Goal: Task Accomplishment & Management: Use online tool/utility

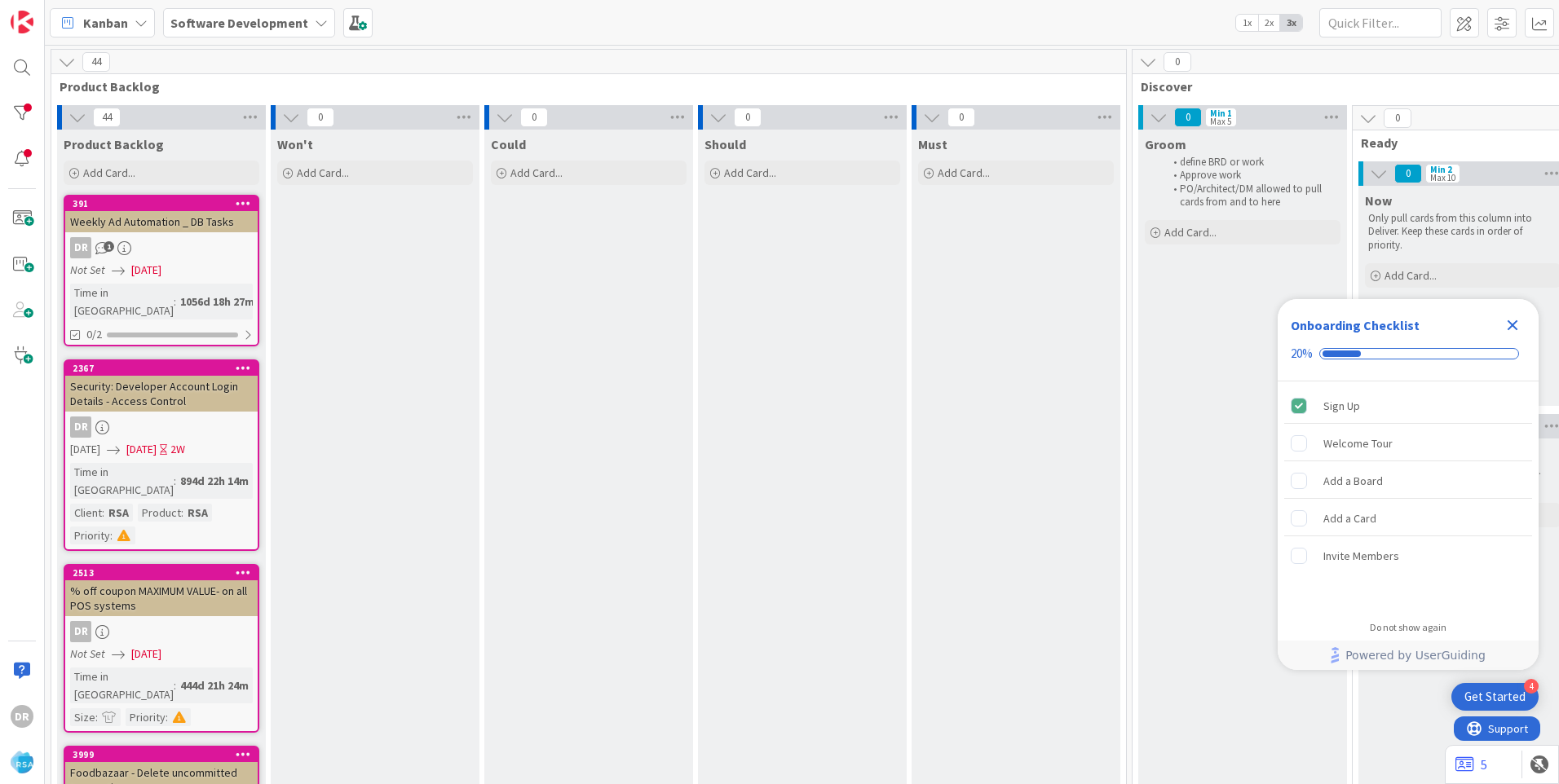
click at [1514, 326] on icon "Close Checklist" at bounding box center [1514, 326] width 11 height 11
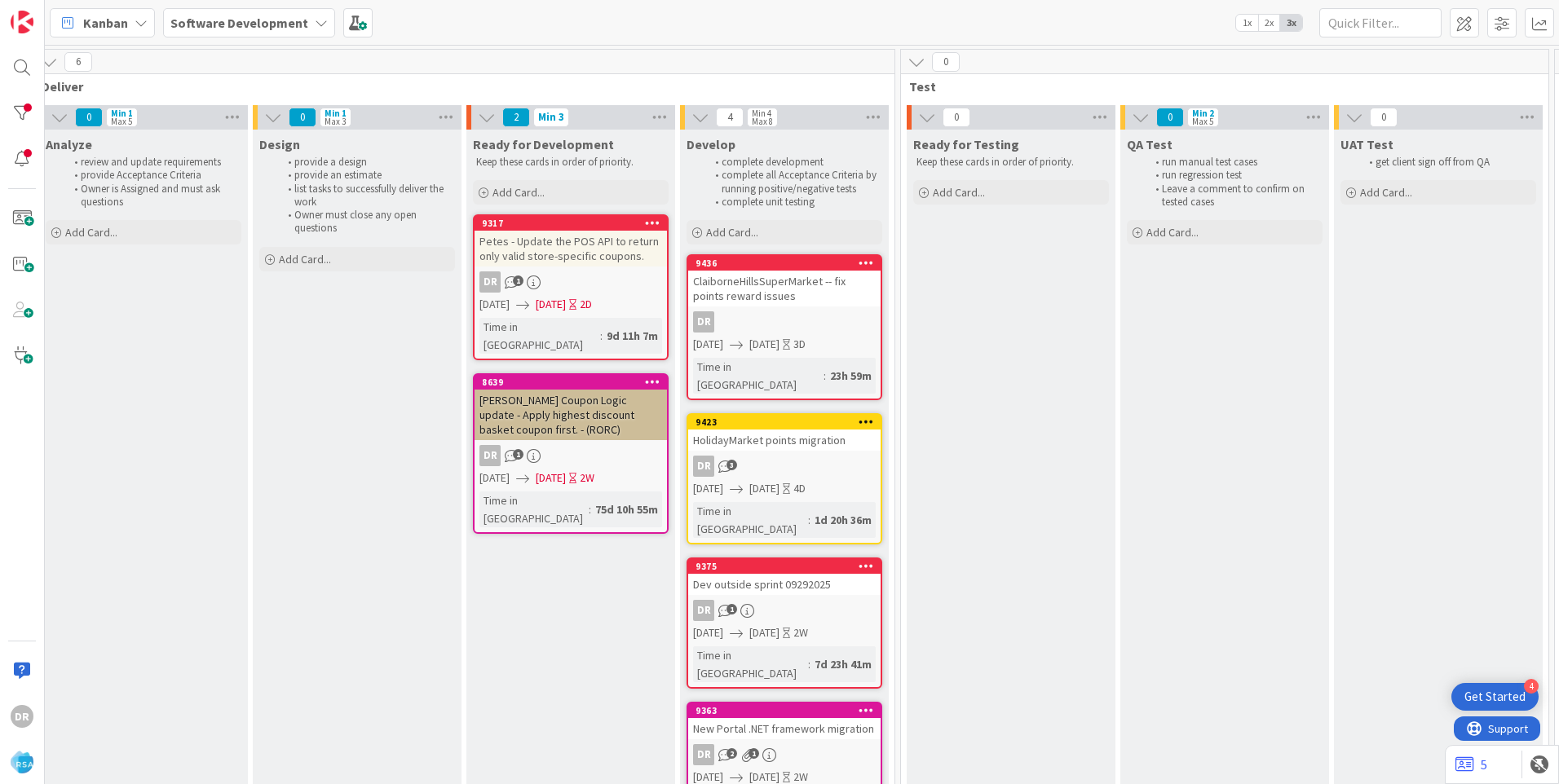
scroll to position [0, 1790]
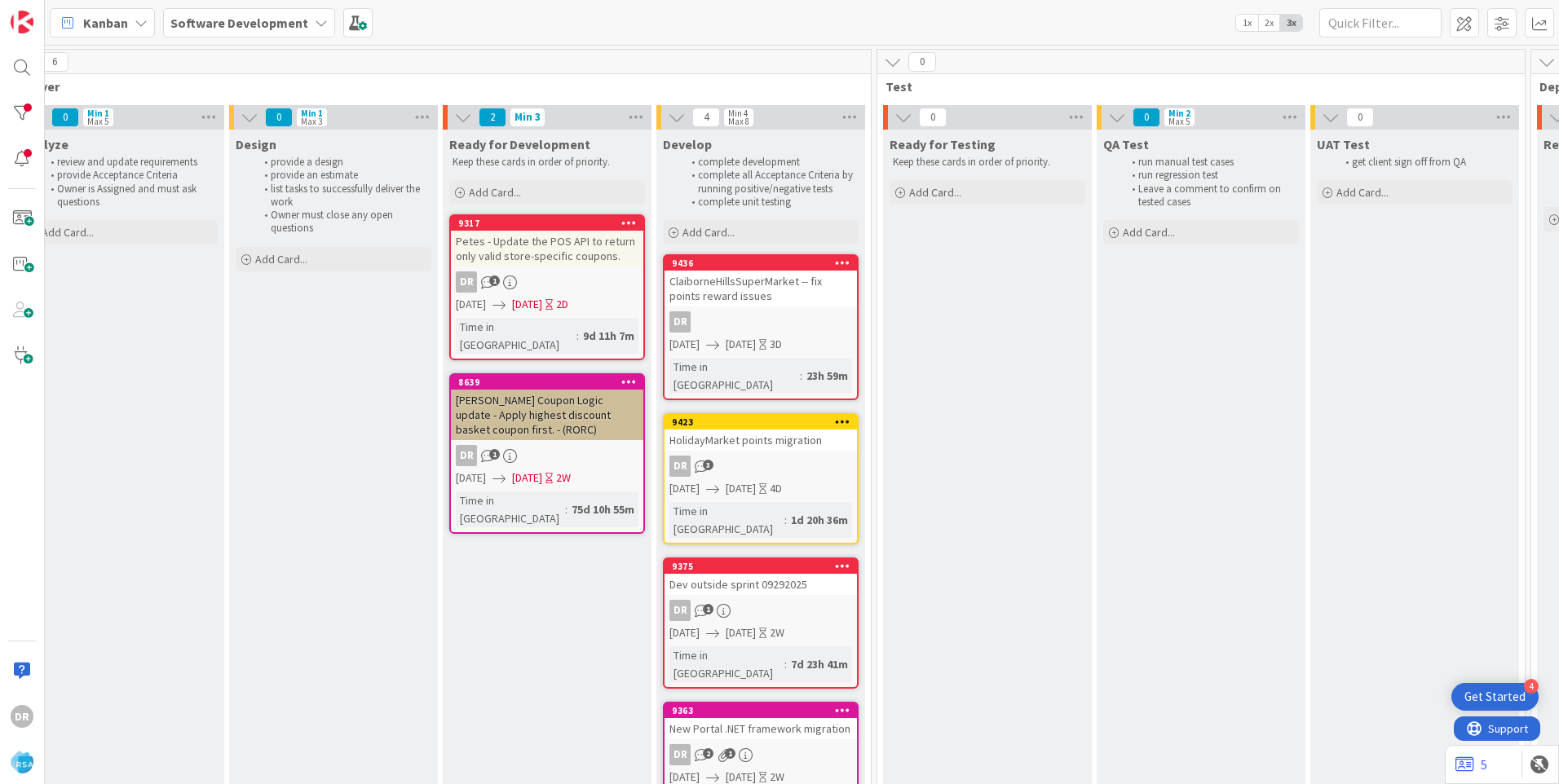
click at [772, 574] on div "Dev outside sprint 09292025" at bounding box center [761, 584] width 193 height 21
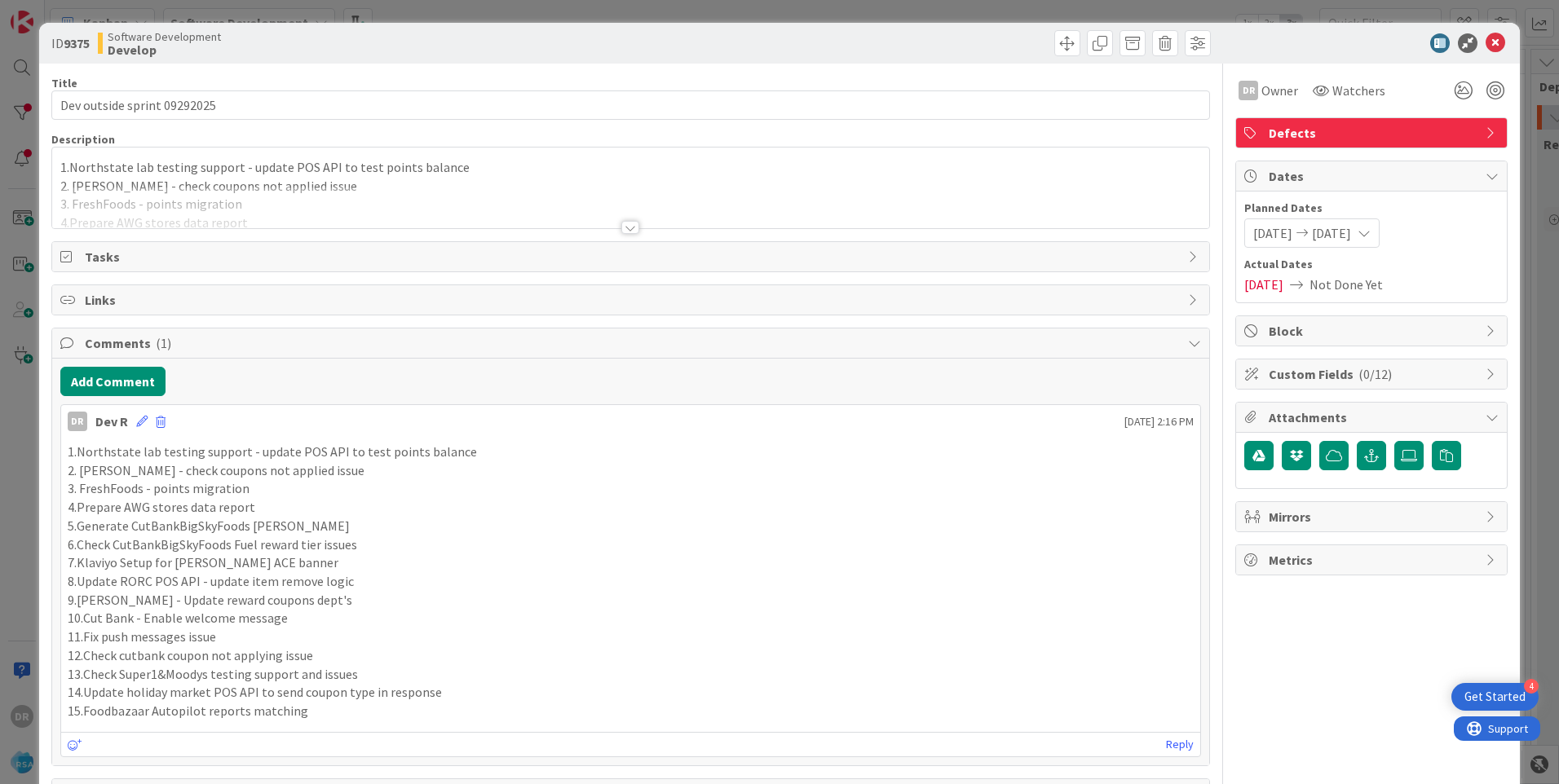
click at [313, 209] on div at bounding box center [631, 208] width 1157 height 42
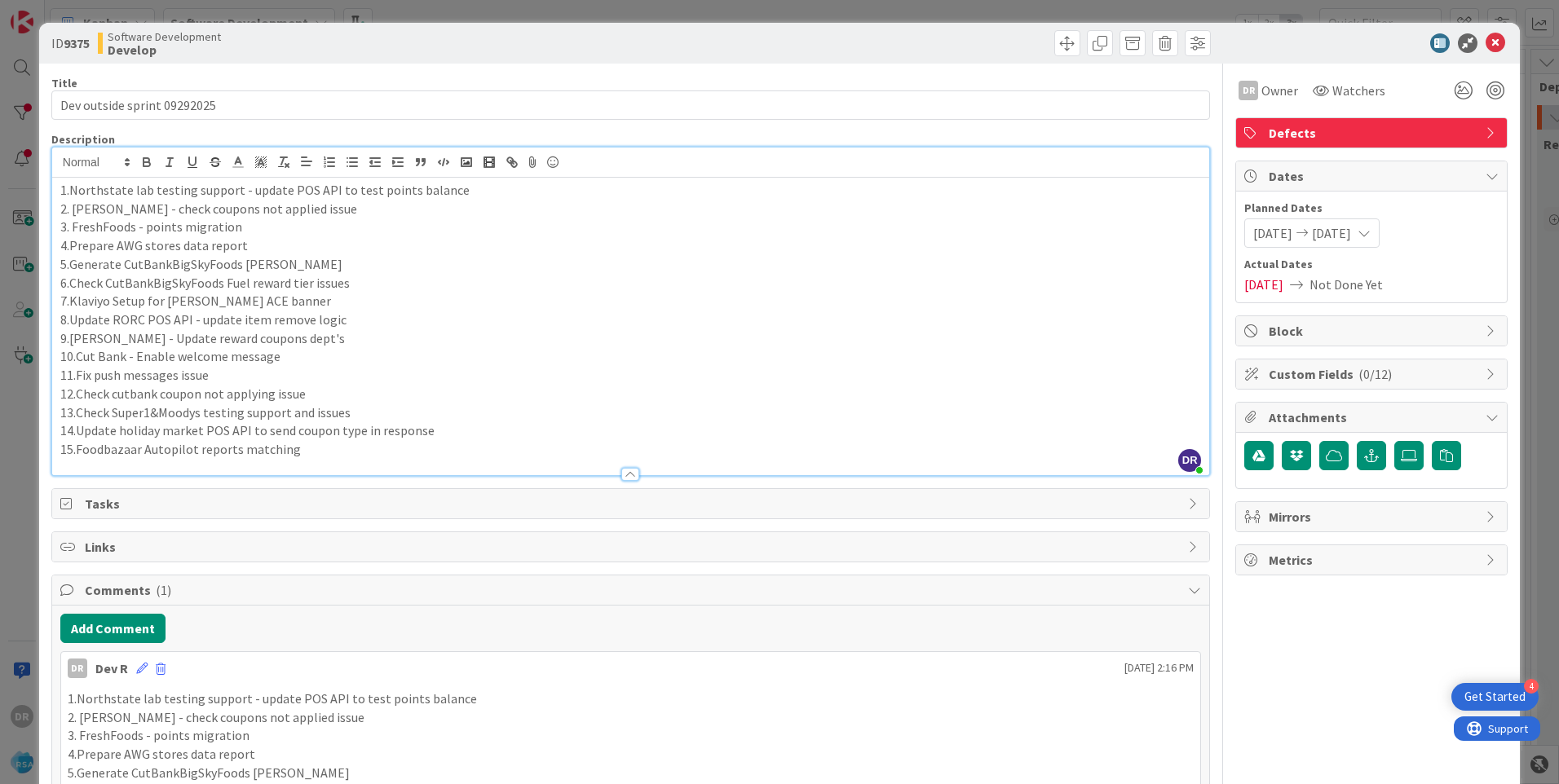
click at [316, 453] on p "15.Foodbazaar Autopilot reports matching" at bounding box center [631, 449] width 1141 height 19
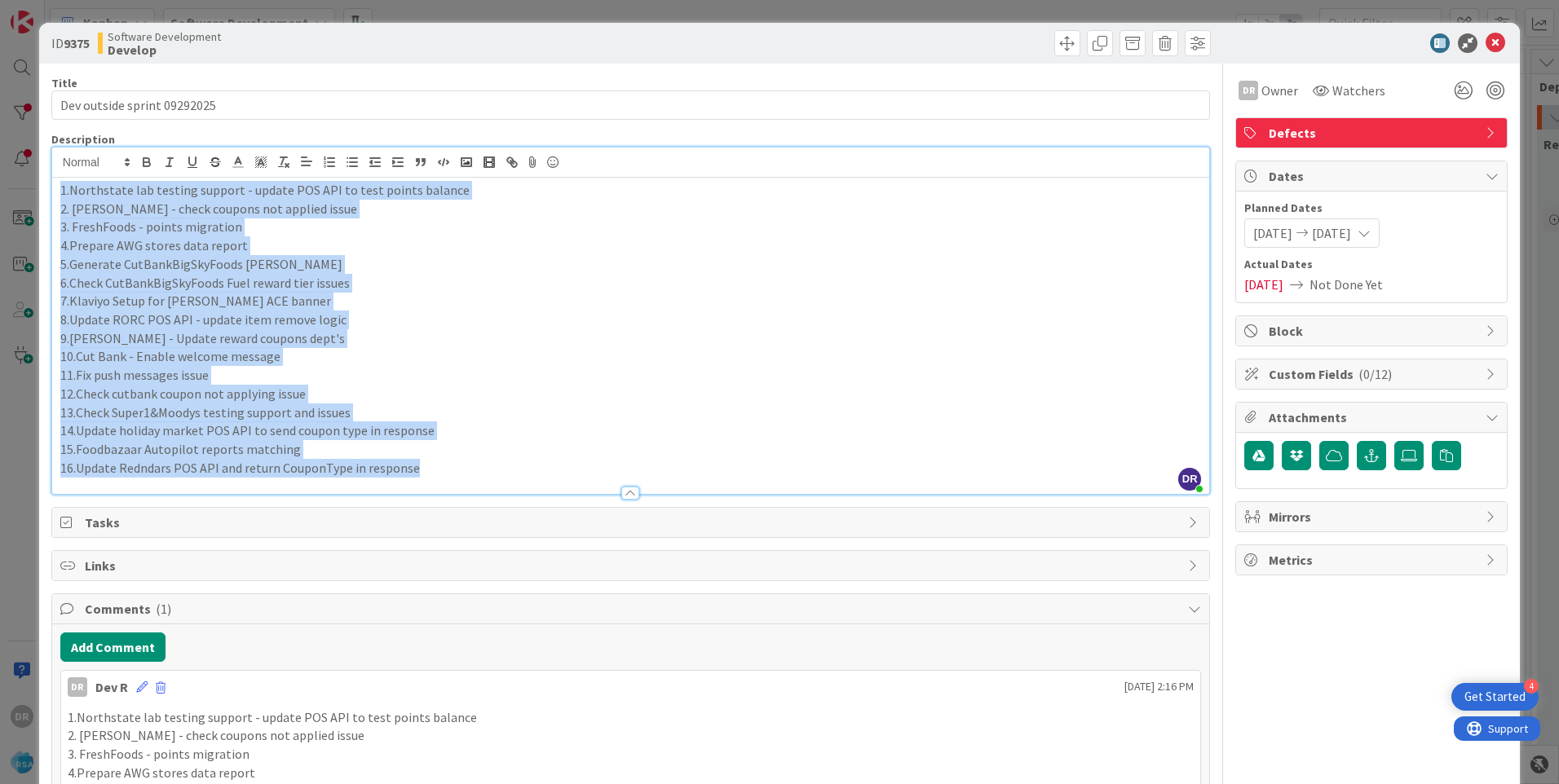
copy div "1.Northstate lab testing support - update POS API to test points balance 2. [PE…"
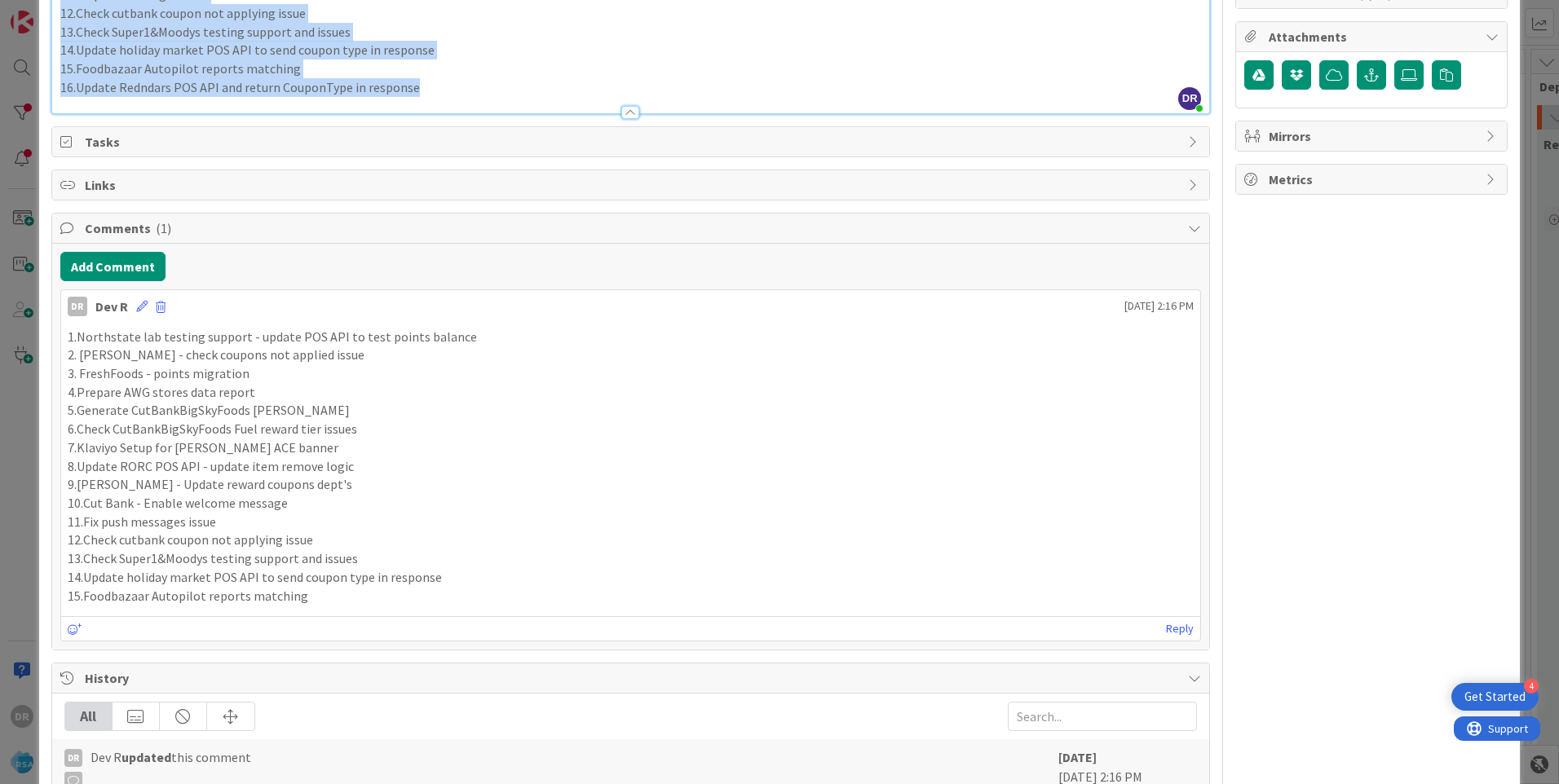
scroll to position [407, 0]
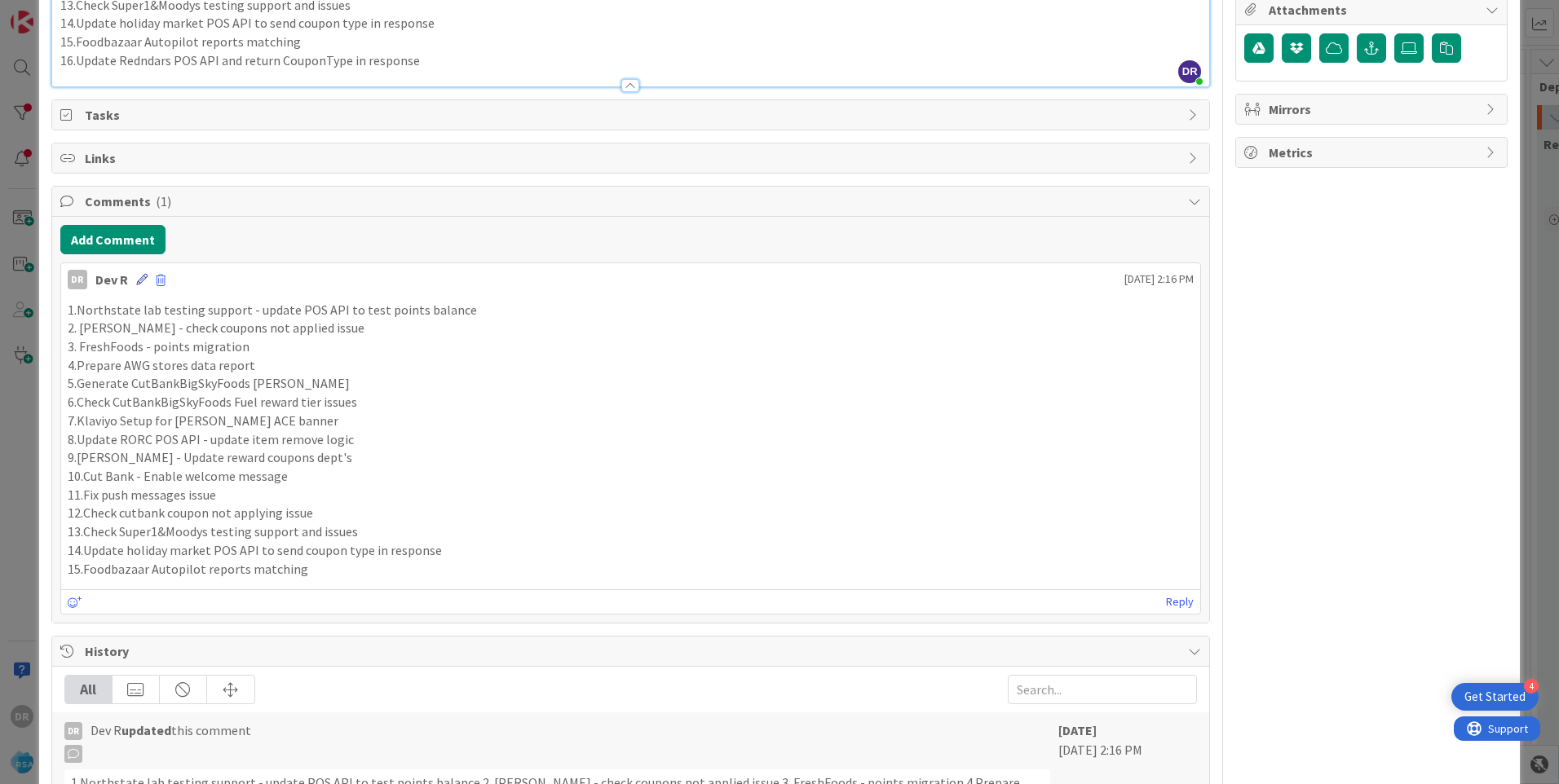
click at [142, 283] on icon at bounding box center [142, 279] width 12 height 12
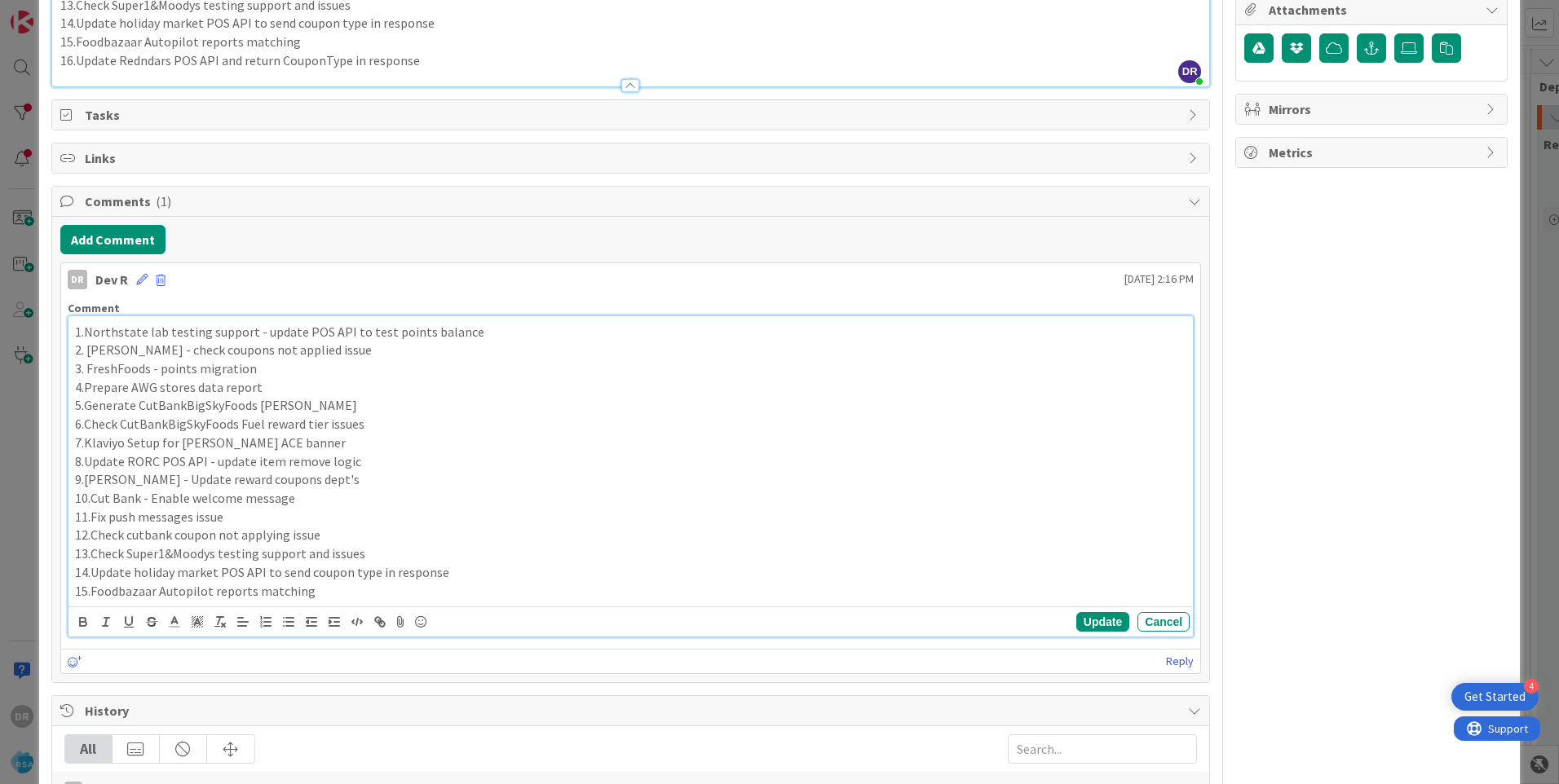
click at [332, 500] on p "10.Cut Bank - Enable welcome message" at bounding box center [630, 498] width 1112 height 19
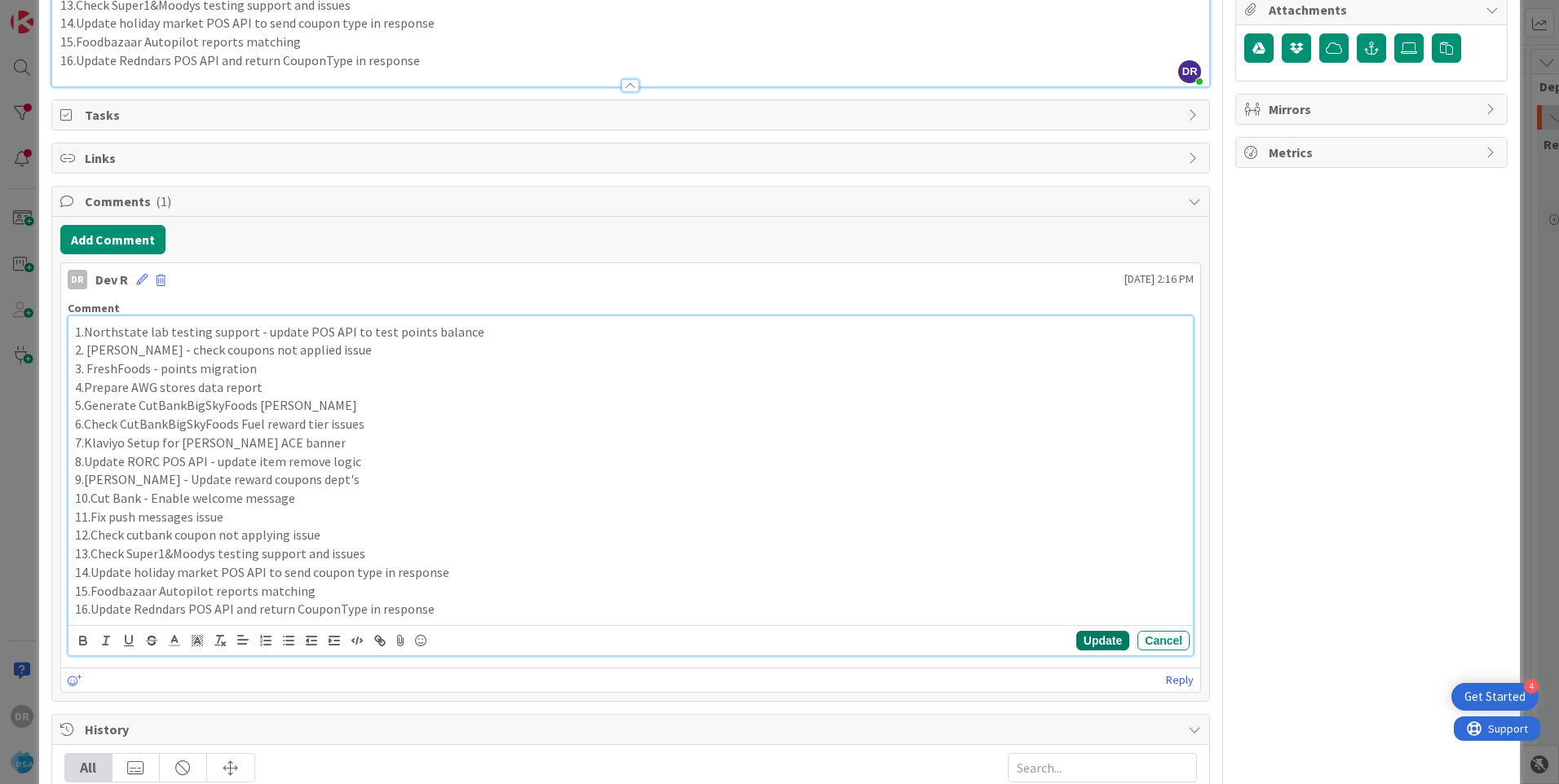
click at [1092, 635] on button "Update" at bounding box center [1103, 641] width 53 height 20
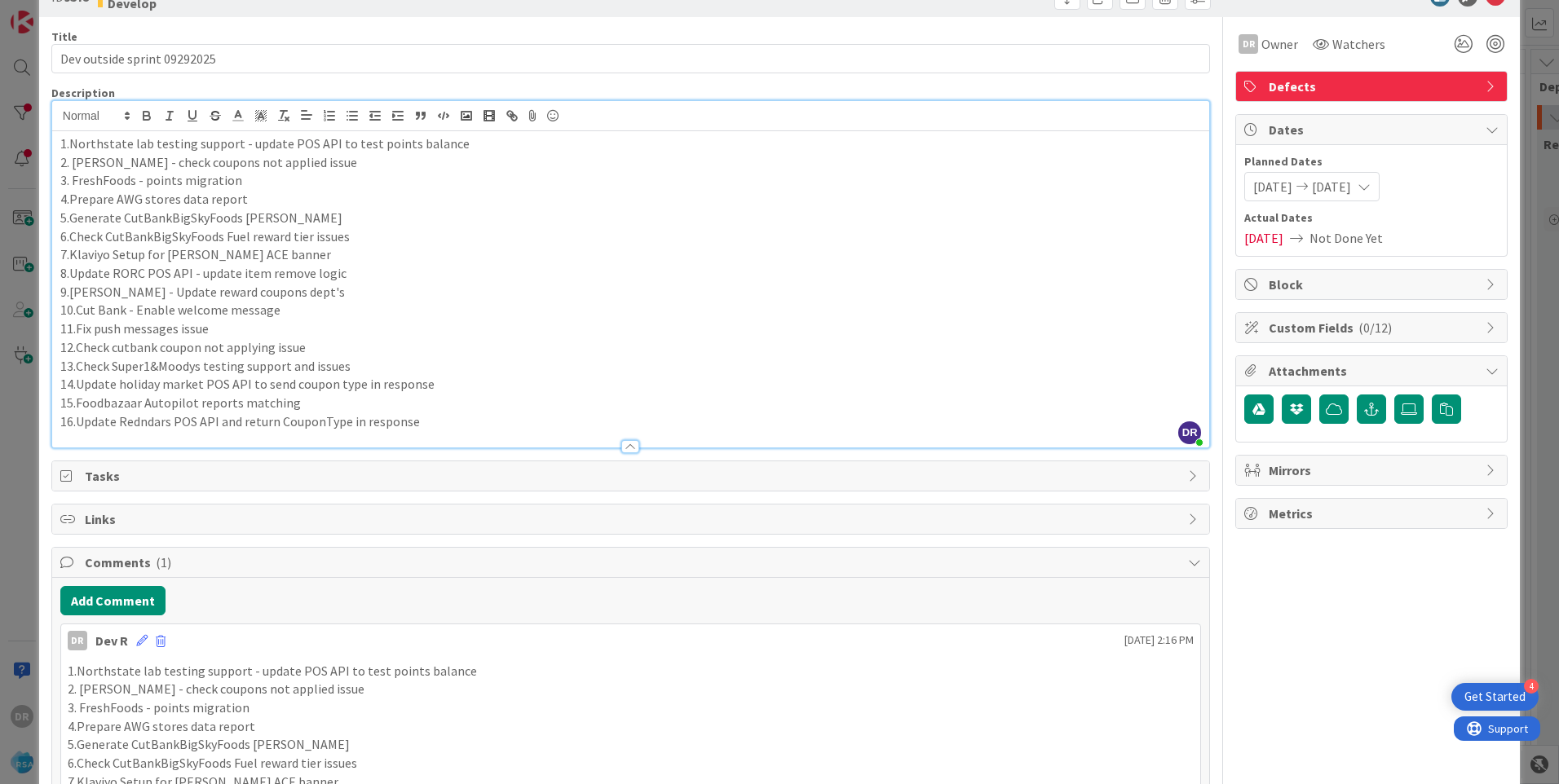
scroll to position [0, 0]
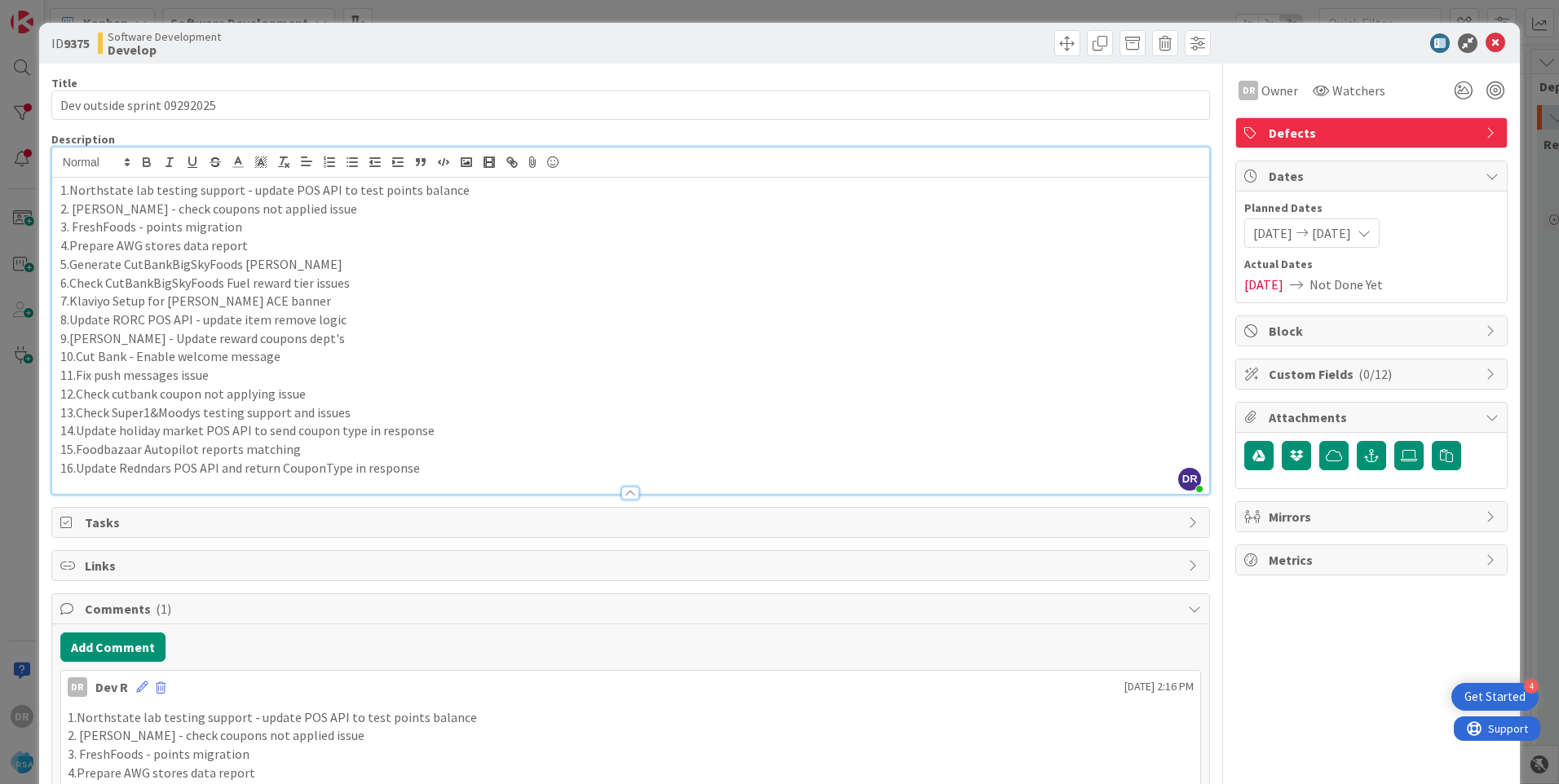
click at [249, 446] on p "15.Foodbazaar Autopilot reports matching" at bounding box center [631, 449] width 1141 height 19
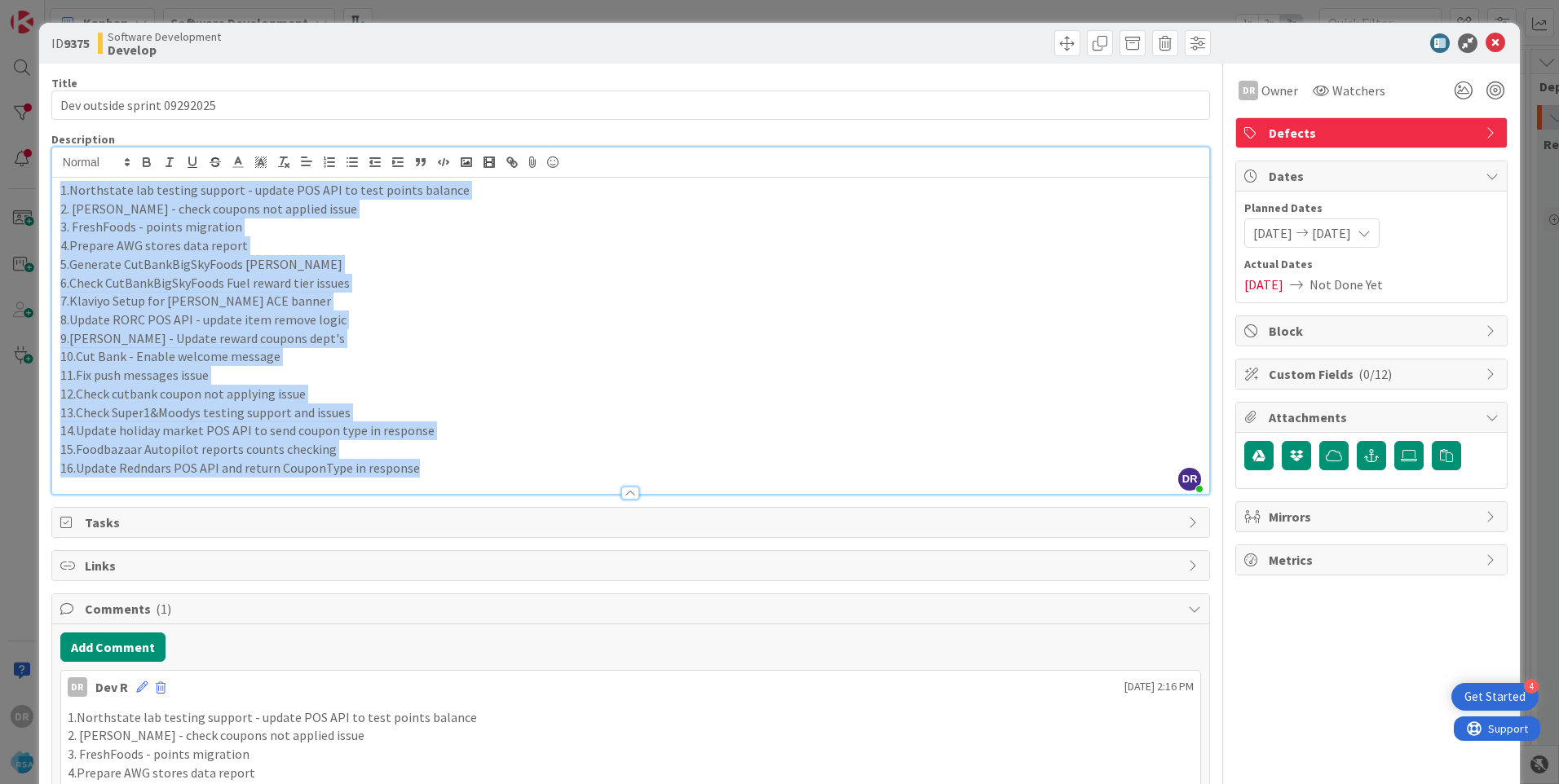
copy div "1.Northstate lab testing support - update POS API to test points balance 2. [PE…"
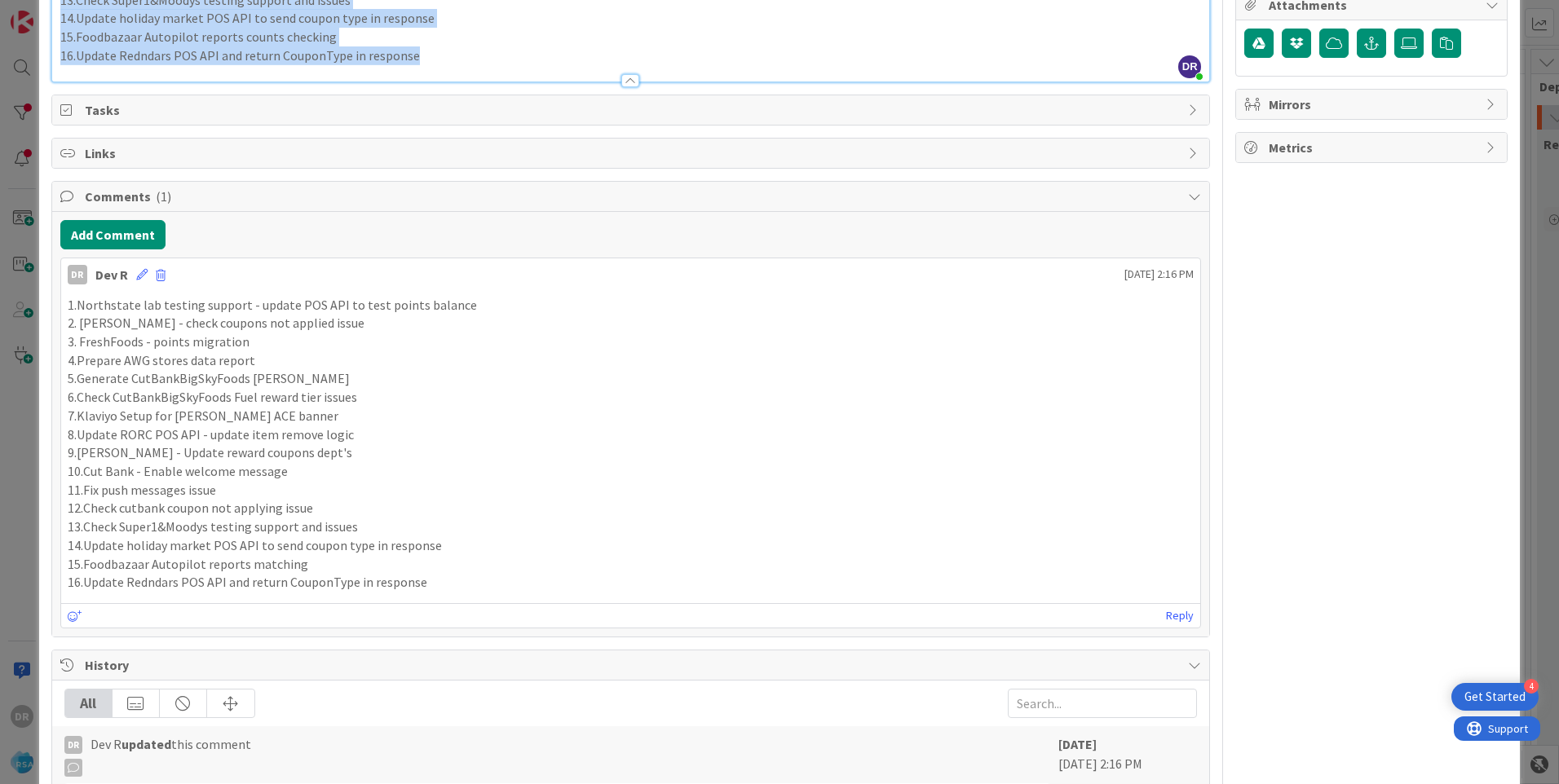
scroll to position [407, 0]
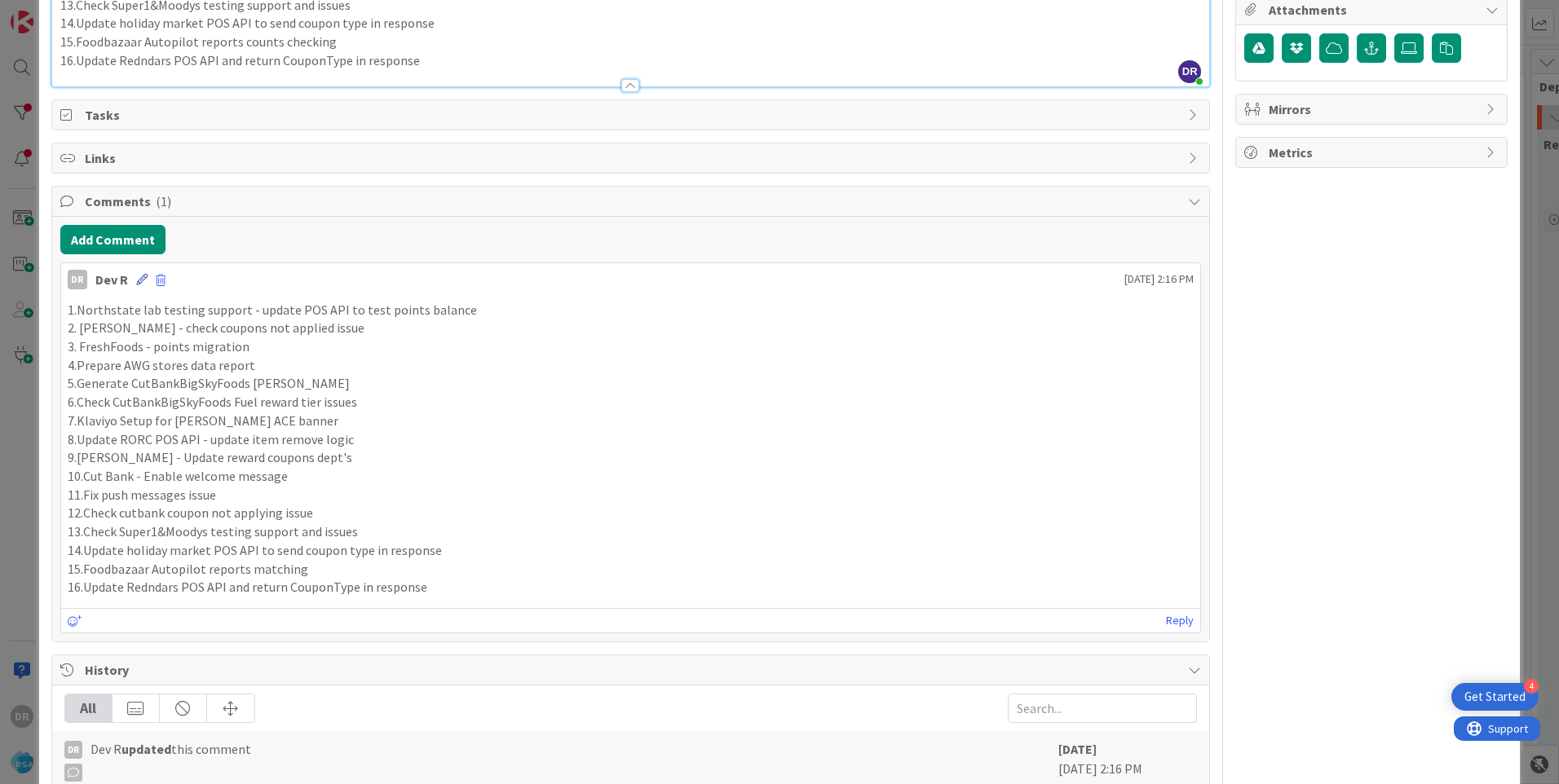
click at [139, 281] on icon at bounding box center [142, 279] width 12 height 12
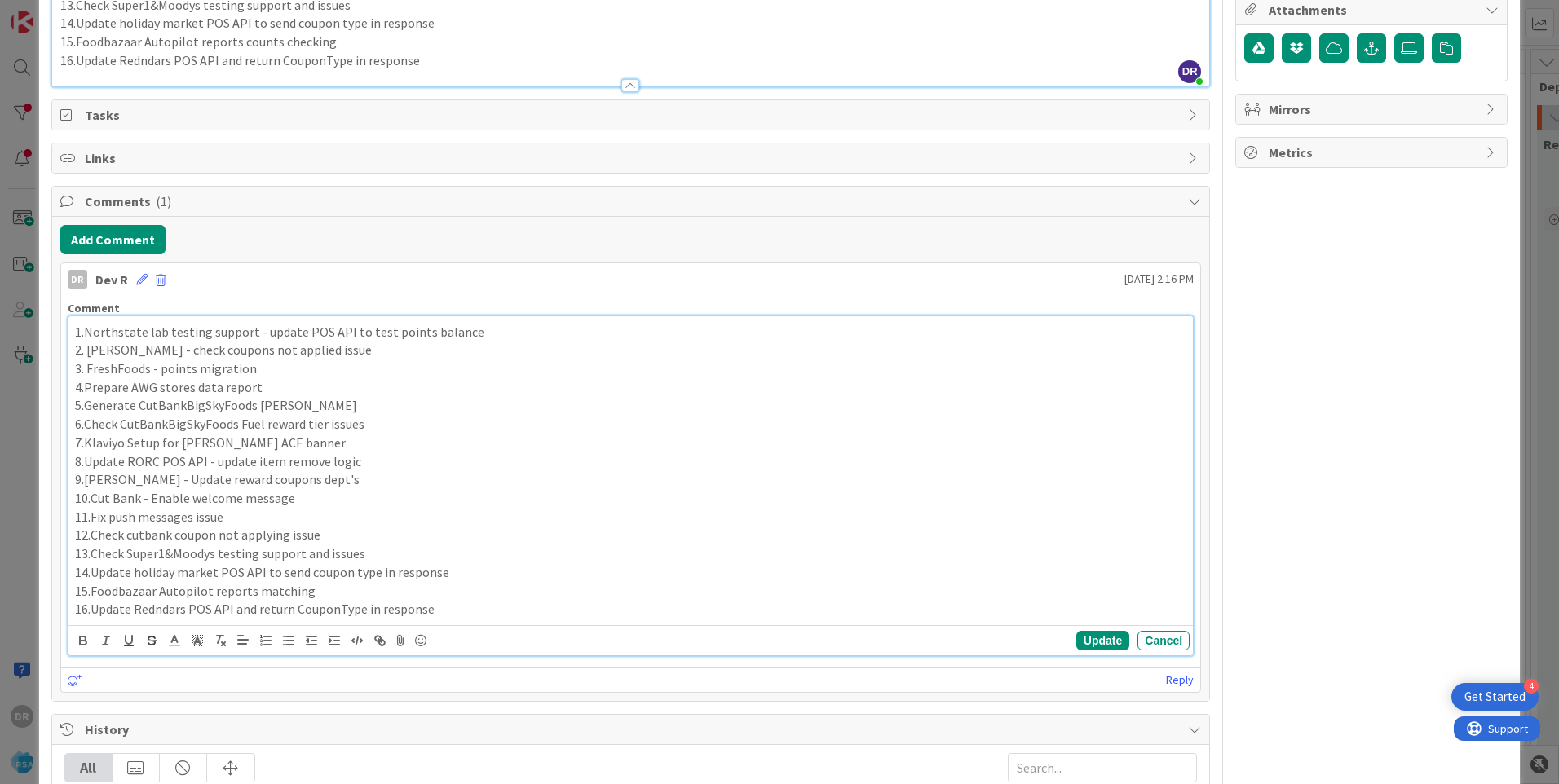
click at [493, 465] on p "8.Update RORC POS API - update item remove logic" at bounding box center [630, 461] width 1112 height 19
click at [1091, 639] on button "Update" at bounding box center [1103, 641] width 53 height 20
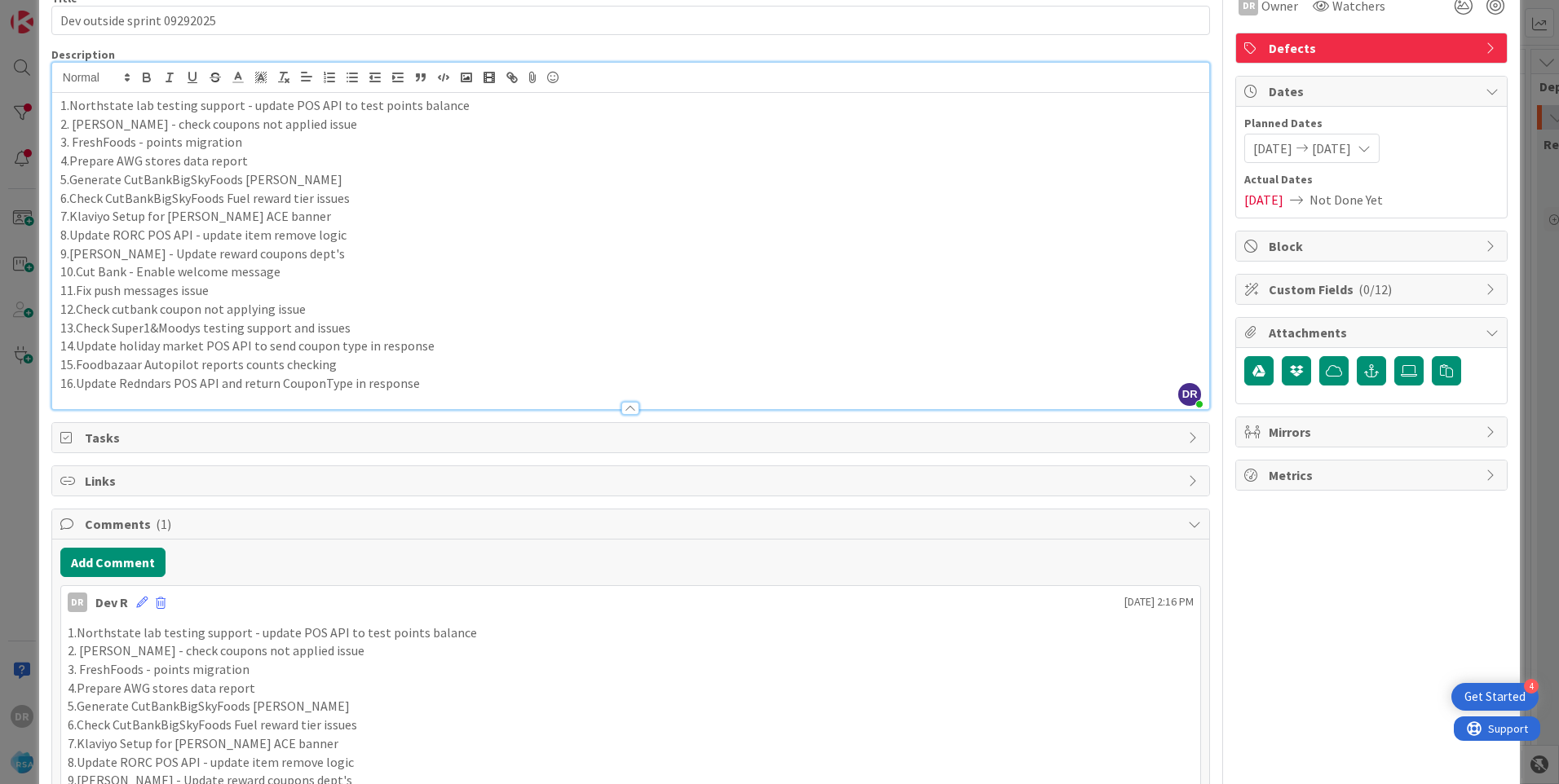
scroll to position [0, 0]
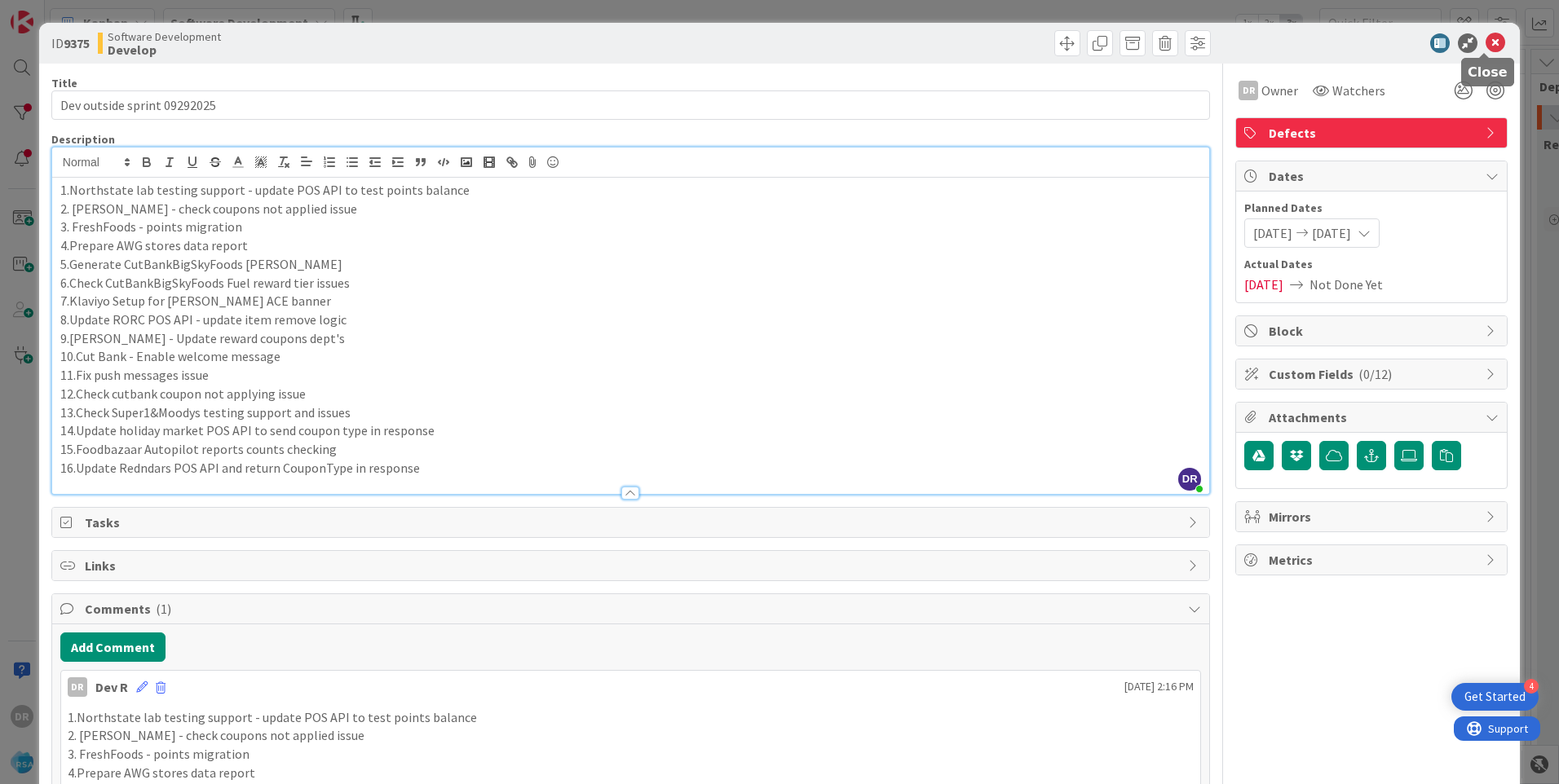
click at [1487, 38] on icon at bounding box center [1496, 44] width 20 height 20
